Goal: Find specific page/section: Find specific page/section

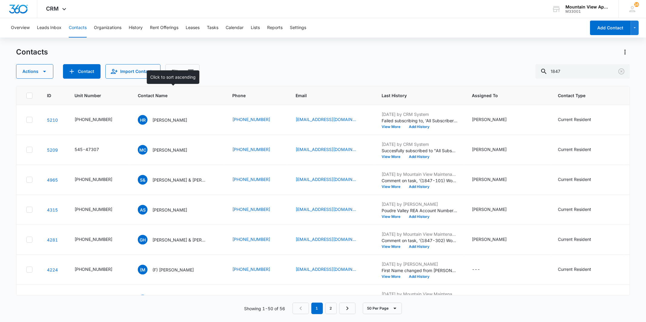
scroll to position [134, 0]
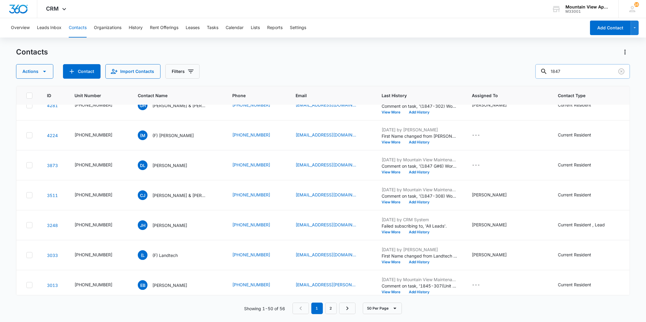
click at [574, 70] on input "1847" at bounding box center [582, 71] width 94 height 15
type input "1823"
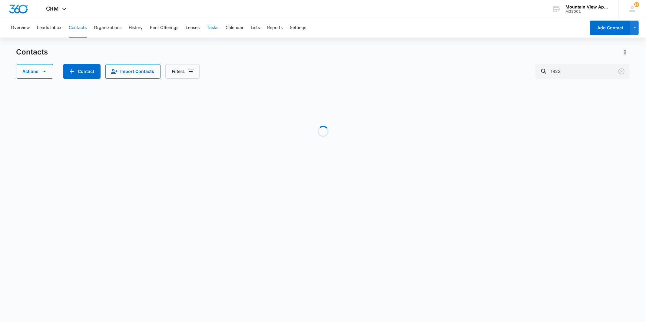
click at [215, 31] on button "Tasks" at bounding box center [213, 27] width 12 height 19
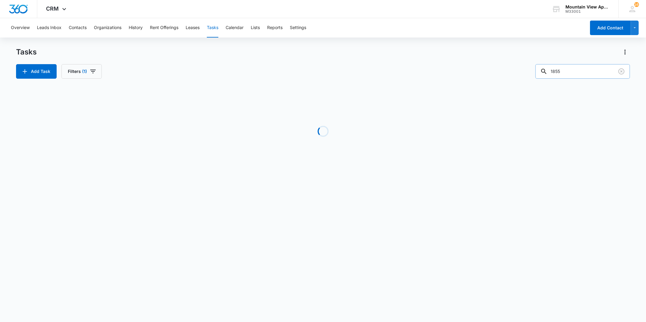
click at [565, 73] on input "1855" at bounding box center [582, 71] width 94 height 15
click at [575, 77] on input "1855" at bounding box center [582, 71] width 94 height 15
type input "1823"
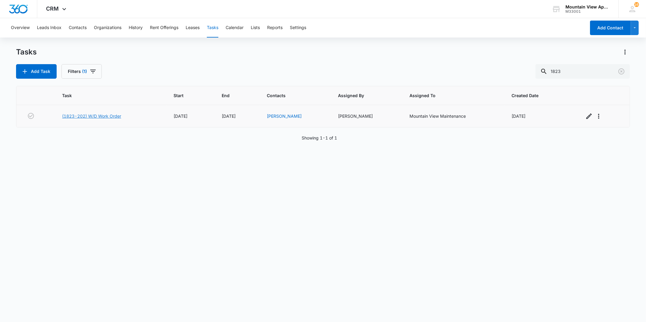
click at [86, 114] on link "(1823-202) W/D Work Order" at bounding box center [91, 116] width 59 height 6
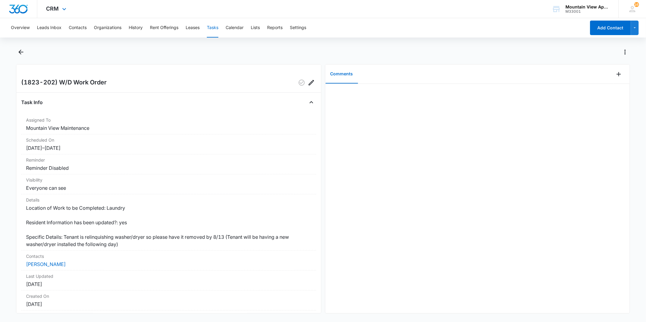
click at [53, 13] on div "CRM Apps Reputation Websites Forms CRM Email Social Content Ads Intelligence Fi…" at bounding box center [57, 9] width 40 height 18
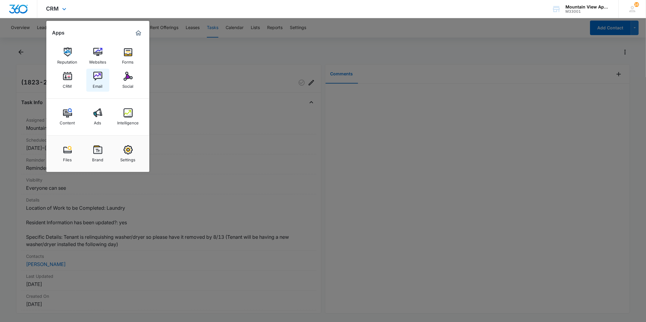
click at [102, 90] on link "Email" at bounding box center [97, 80] width 23 height 23
